Goal: Obtain resource: Download file/media

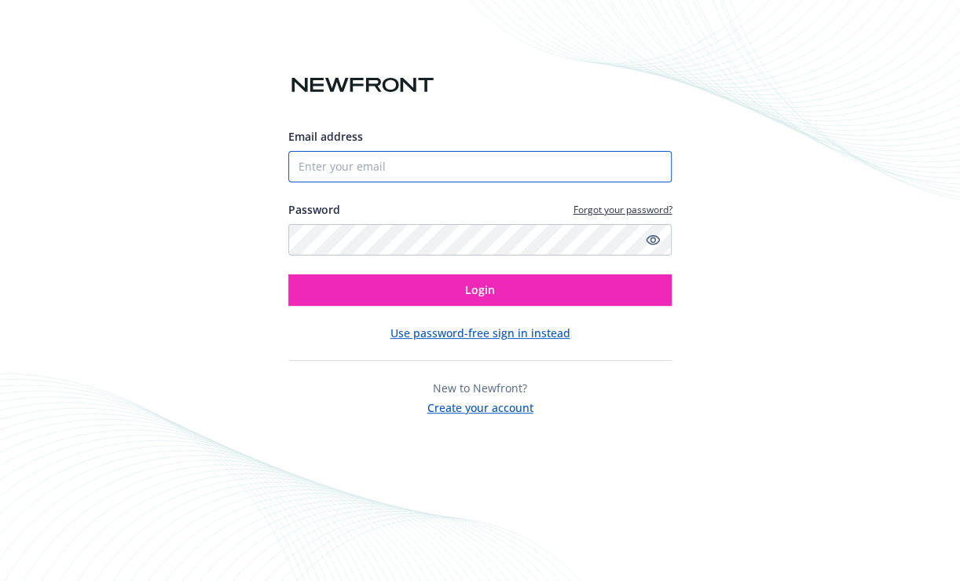
click at [326, 169] on input "Email address" at bounding box center [480, 166] width 384 height 31
type input "[EMAIL_ADDRESS][DOMAIN_NAME]"
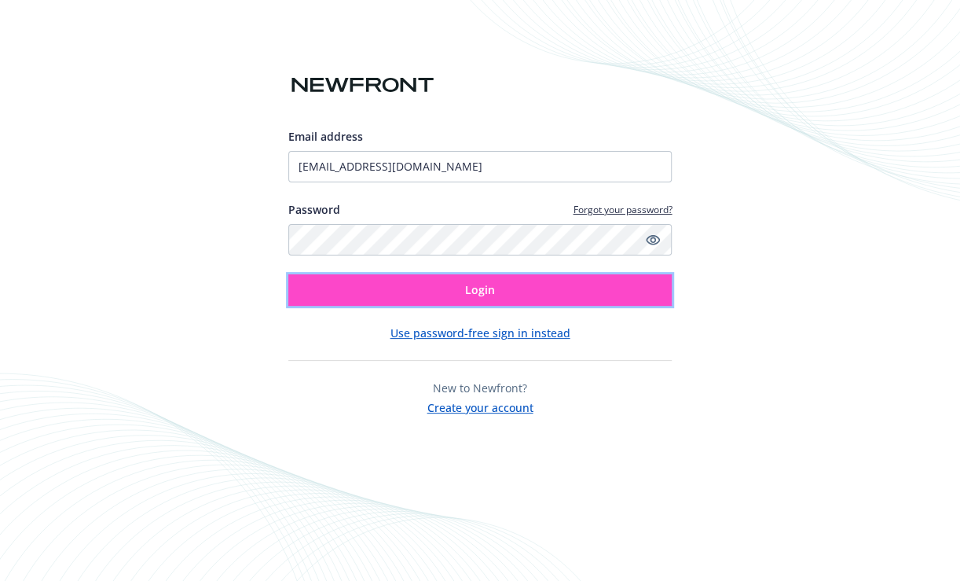
click at [523, 294] on button "Login" at bounding box center [480, 289] width 384 height 31
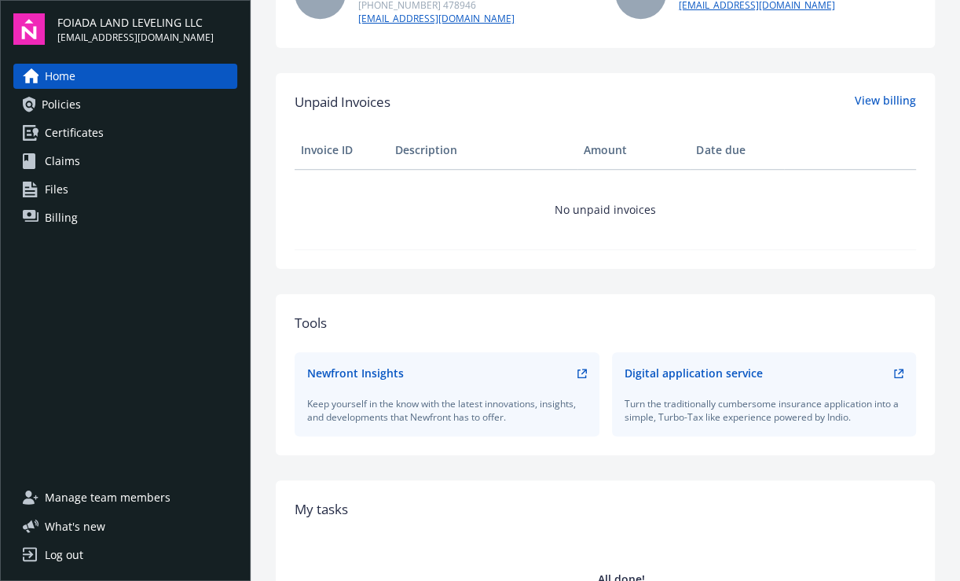
scroll to position [628, 0]
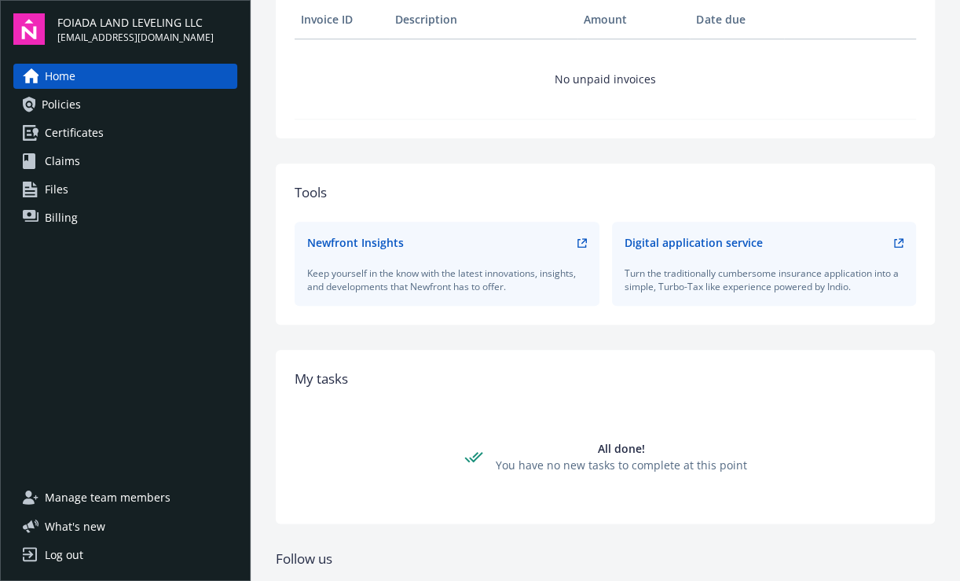
click at [77, 108] on span "Policies" at bounding box center [61, 104] width 39 height 25
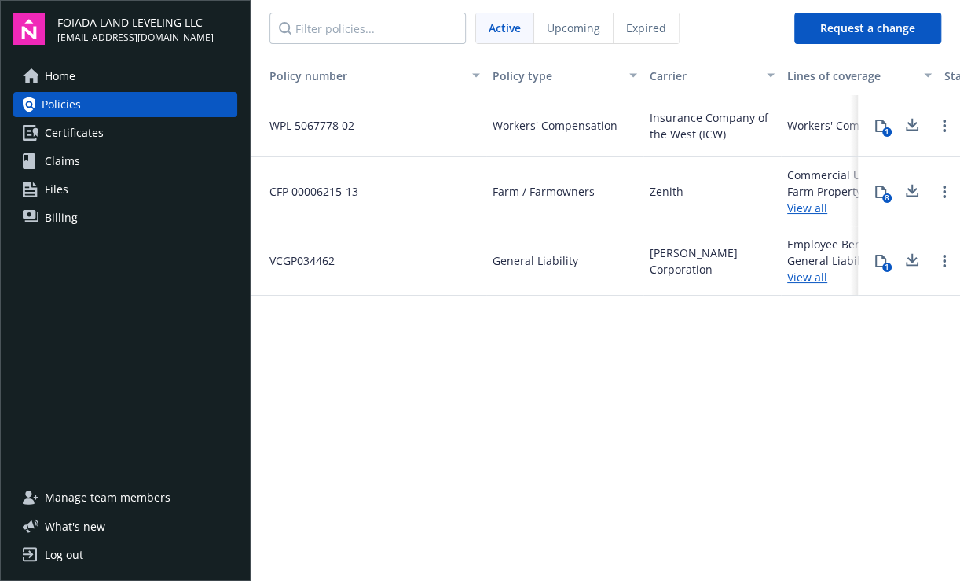
click at [883, 259] on icon at bounding box center [880, 261] width 11 height 13
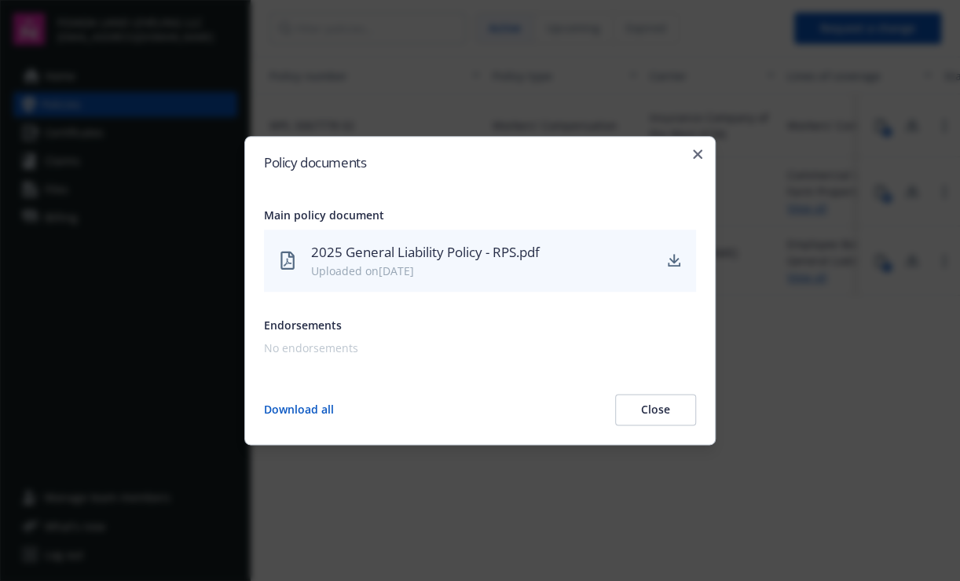
click at [447, 251] on div "2025 General Liability Policy - RPS.pdf" at bounding box center [481, 252] width 341 height 20
click at [706, 152] on div "Policy documents Main policy document 2025 General Liability Policy - RPS.pdf U…" at bounding box center [479, 290] width 471 height 309
click at [698, 154] on icon "button" at bounding box center [697, 153] width 9 height 9
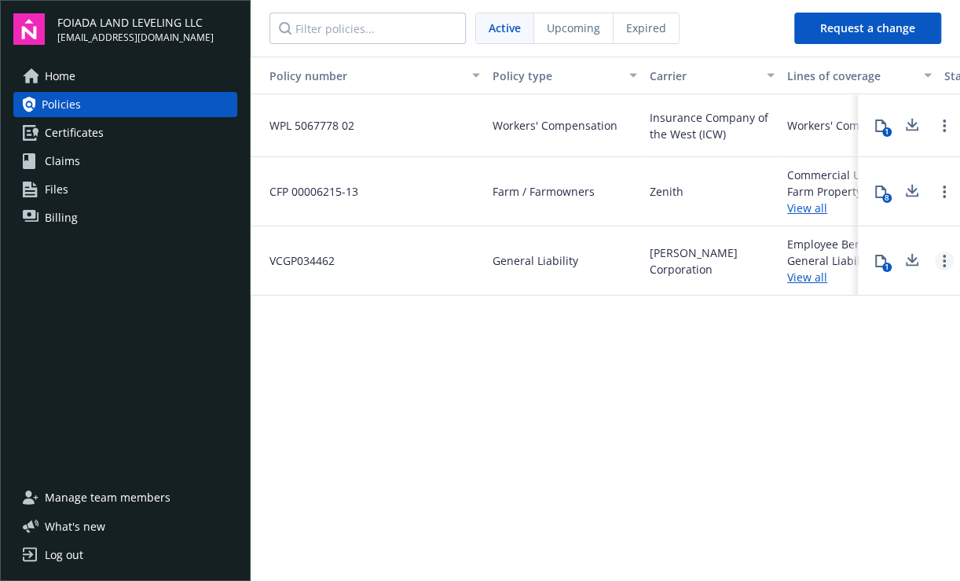
click at [947, 259] on link "Open options" at bounding box center [944, 260] width 19 height 19
click at [743, 270] on span "[PERSON_NAME] Corporation" at bounding box center [712, 260] width 125 height 33
click at [678, 300] on div "Policy number Policy type Carrier Lines of coverage Start date End date Total c…" at bounding box center [606, 318] width 710 height 522
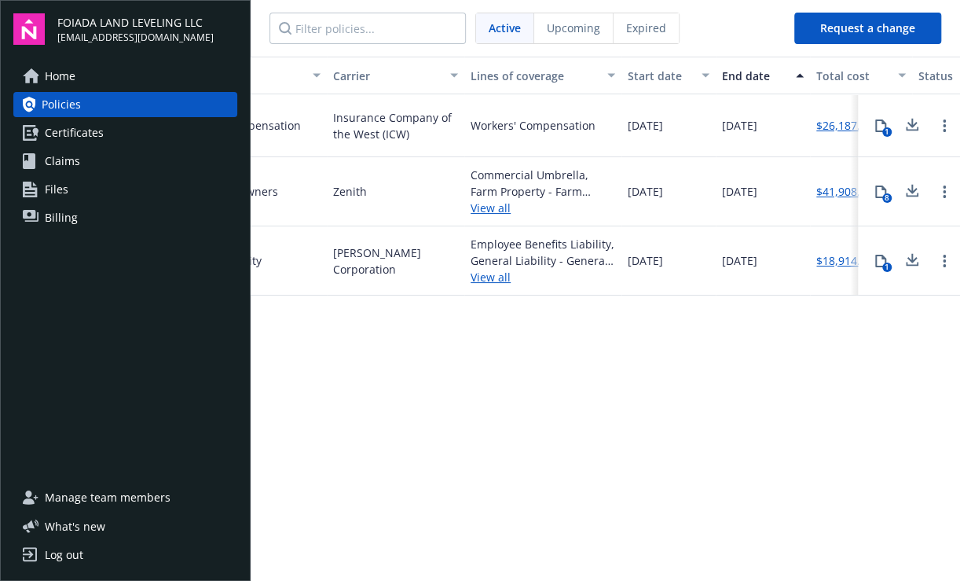
scroll to position [0, 354]
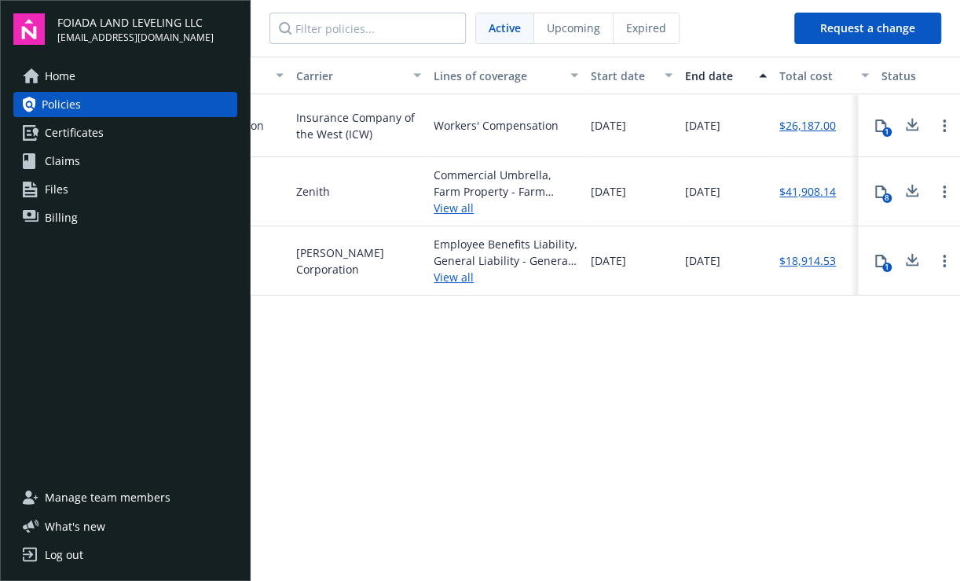
click at [636, 28] on span "Expired" at bounding box center [646, 28] width 40 height 17
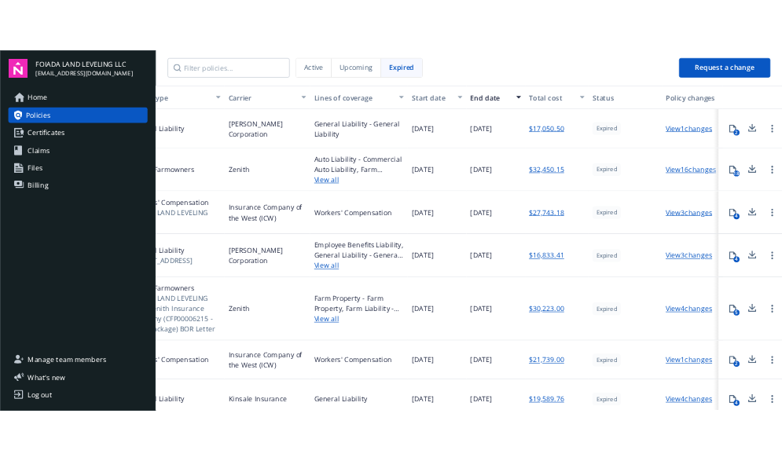
scroll to position [0, 301]
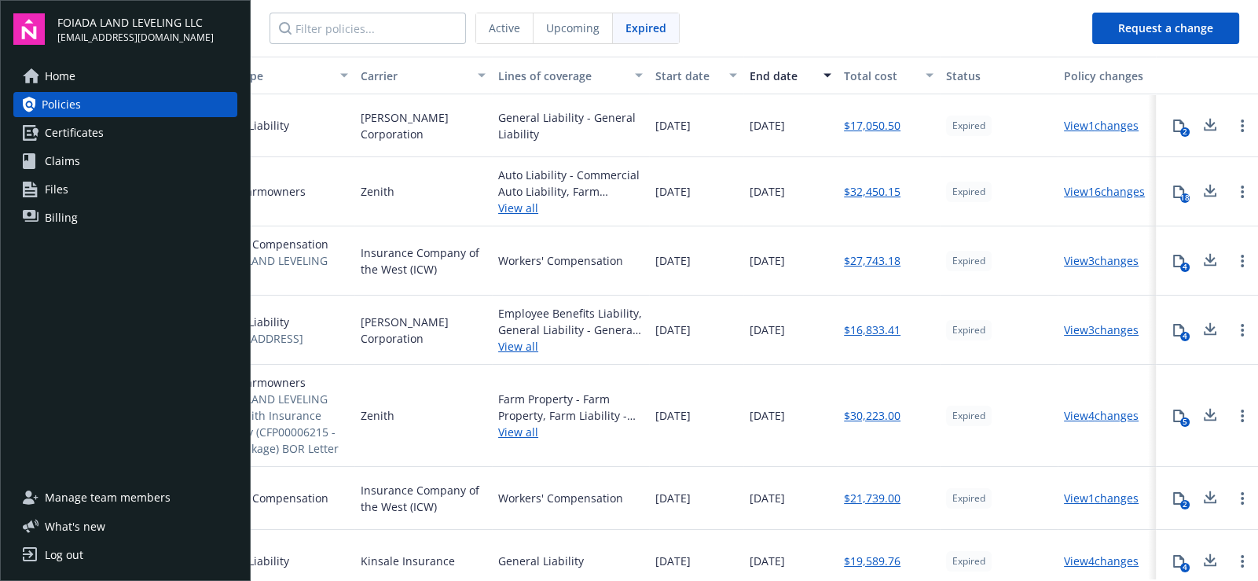
click at [959, 124] on link "View 1 changes" at bounding box center [1101, 125] width 75 height 15
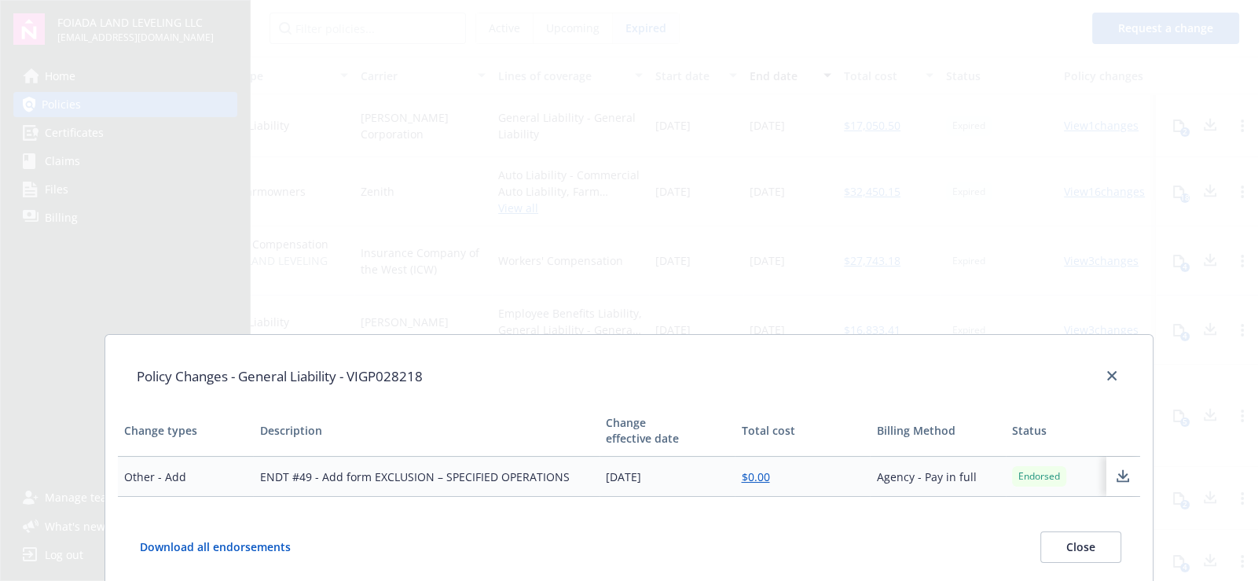
click at [959, 482] on span "Endorsed" at bounding box center [1039, 476] width 42 height 14
click at [959, 471] on icon at bounding box center [1122, 477] width 19 height 20
